Goal: Task Accomplishment & Management: Use online tool/utility

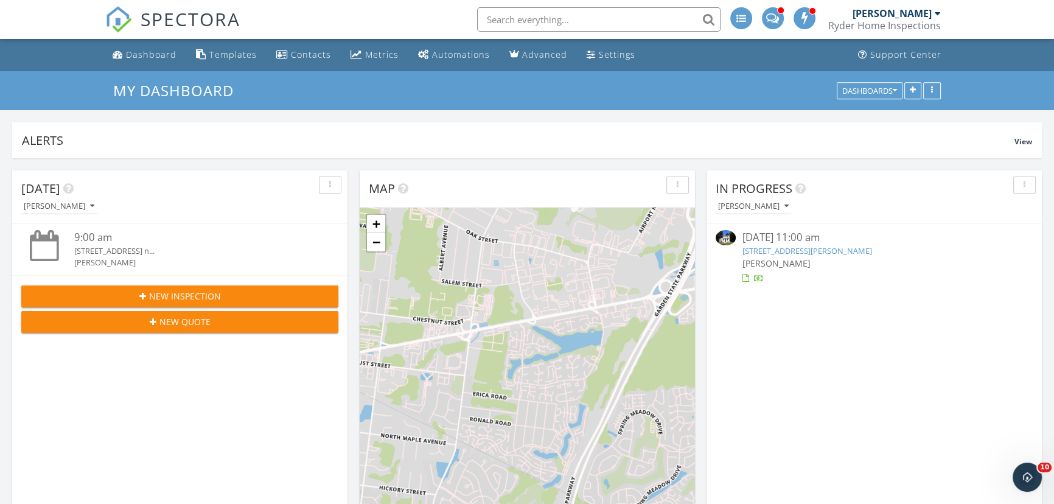
click at [761, 253] on link "[STREET_ADDRESS][PERSON_NAME]" at bounding box center [807, 250] width 130 height 11
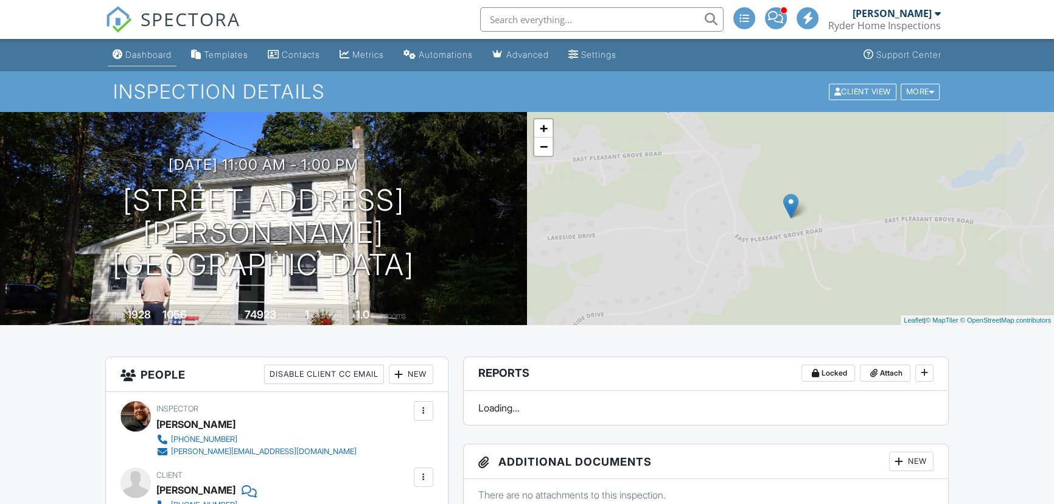
click at [162, 55] on div "Dashboard" at bounding box center [148, 54] width 46 height 10
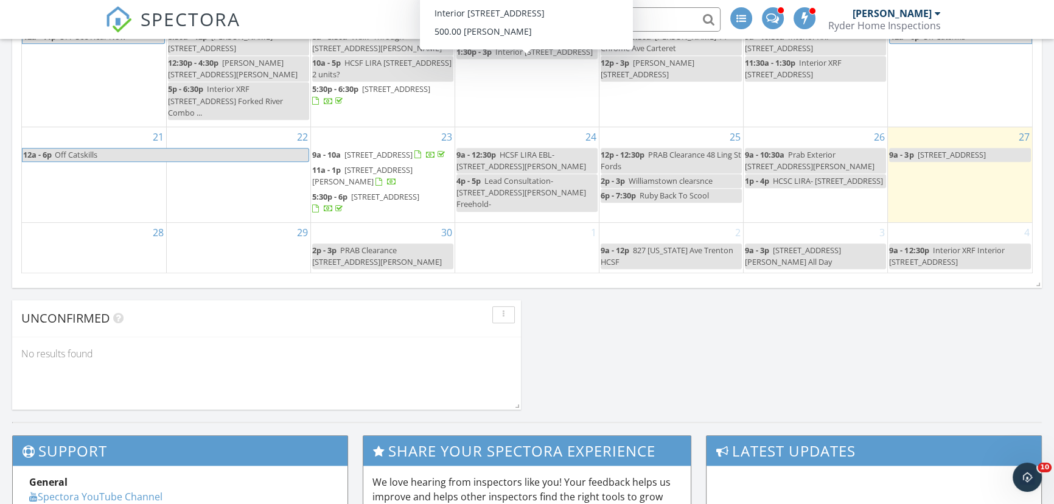
scroll to position [774, 0]
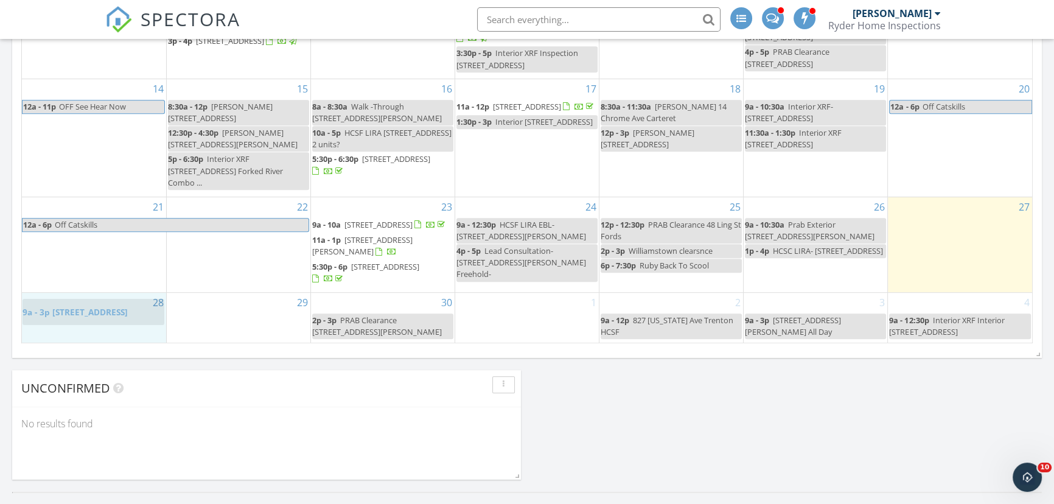
drag, startPoint x: 961, startPoint y: 226, endPoint x: 94, endPoint y: 321, distance: 872.1
click at [94, 321] on body "SPECTORA [PERSON_NAME] Ryder Home Inspections Role: Inspector Dashboard New Ins…" at bounding box center [527, 82] width 1054 height 1712
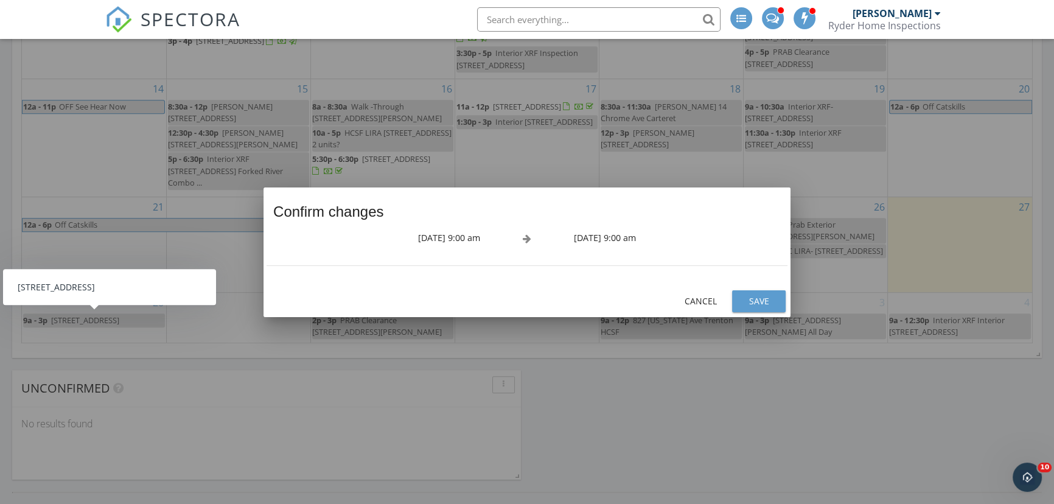
click at [749, 304] on div "Save" at bounding box center [759, 301] width 34 height 13
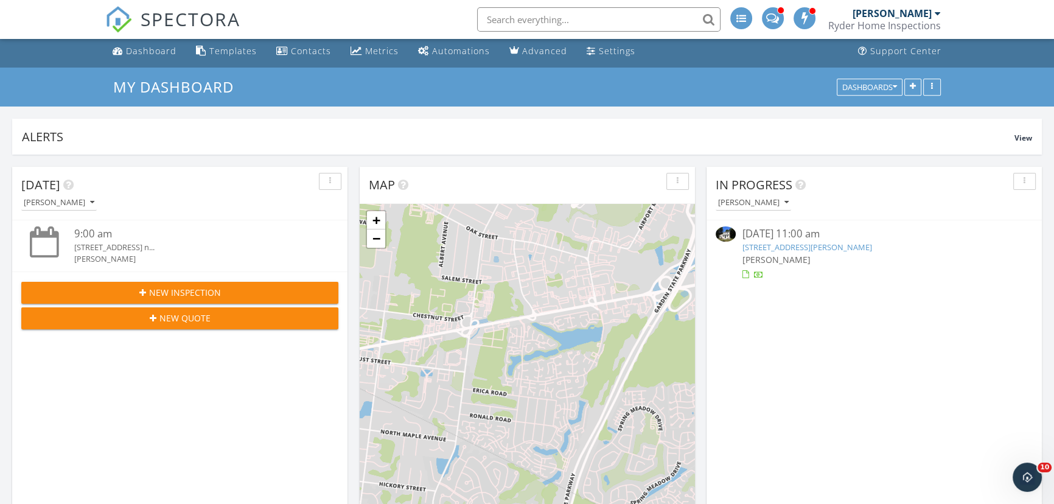
scroll to position [0, 0]
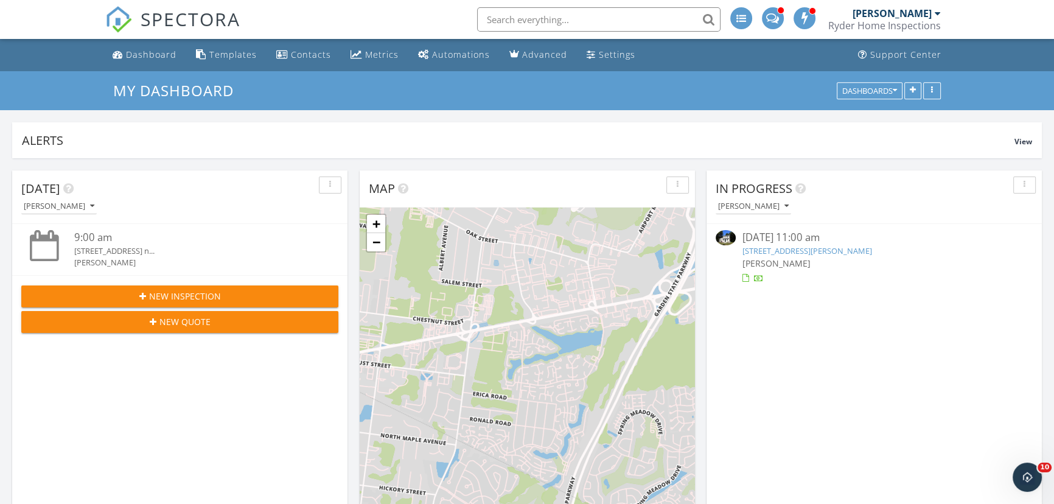
click at [786, 252] on link "[STREET_ADDRESS][PERSON_NAME]" at bounding box center [807, 250] width 130 height 11
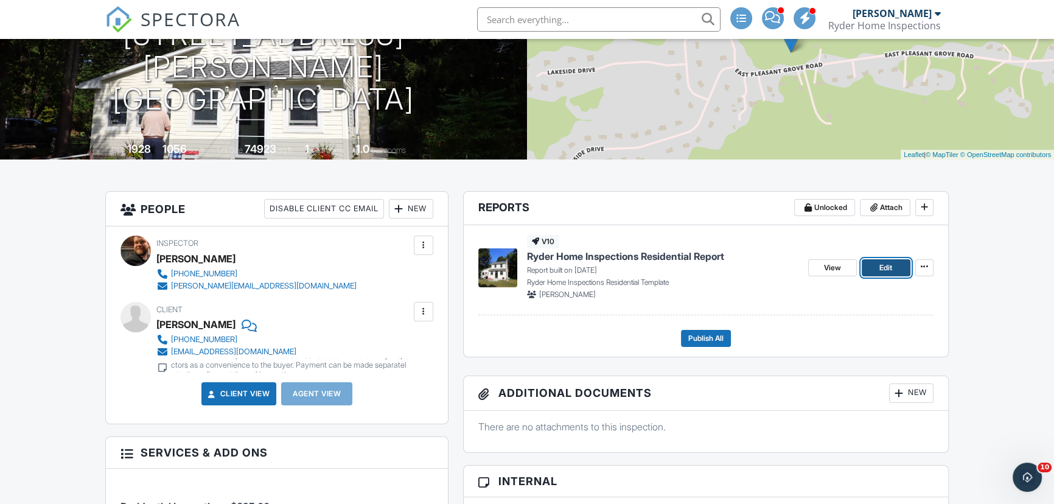
click at [880, 270] on span "Edit" at bounding box center [886, 268] width 13 height 12
